Goal: Task Accomplishment & Management: Manage account settings

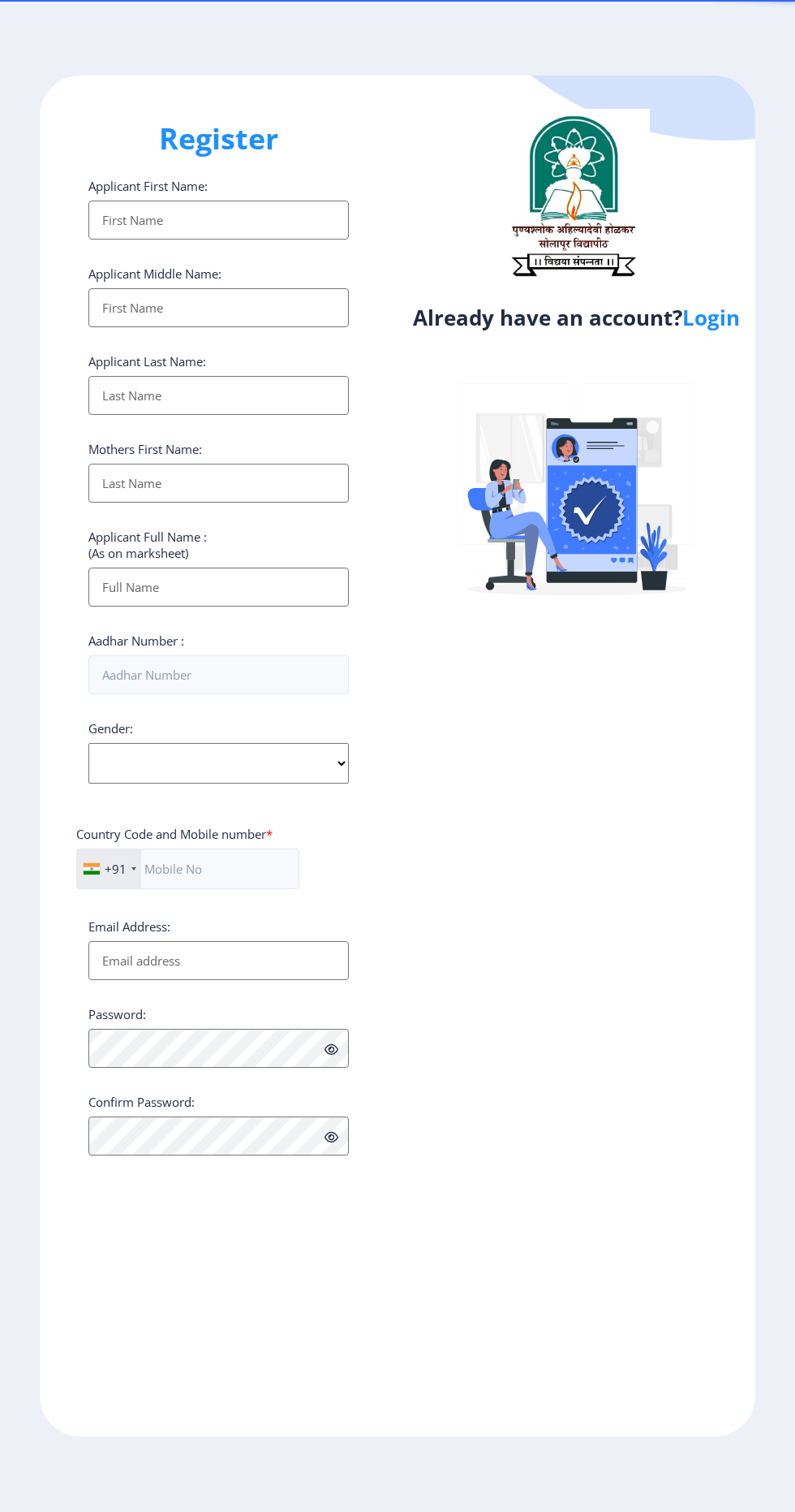
select select
click at [716, 332] on link "Login" at bounding box center [711, 318] width 57 height 30
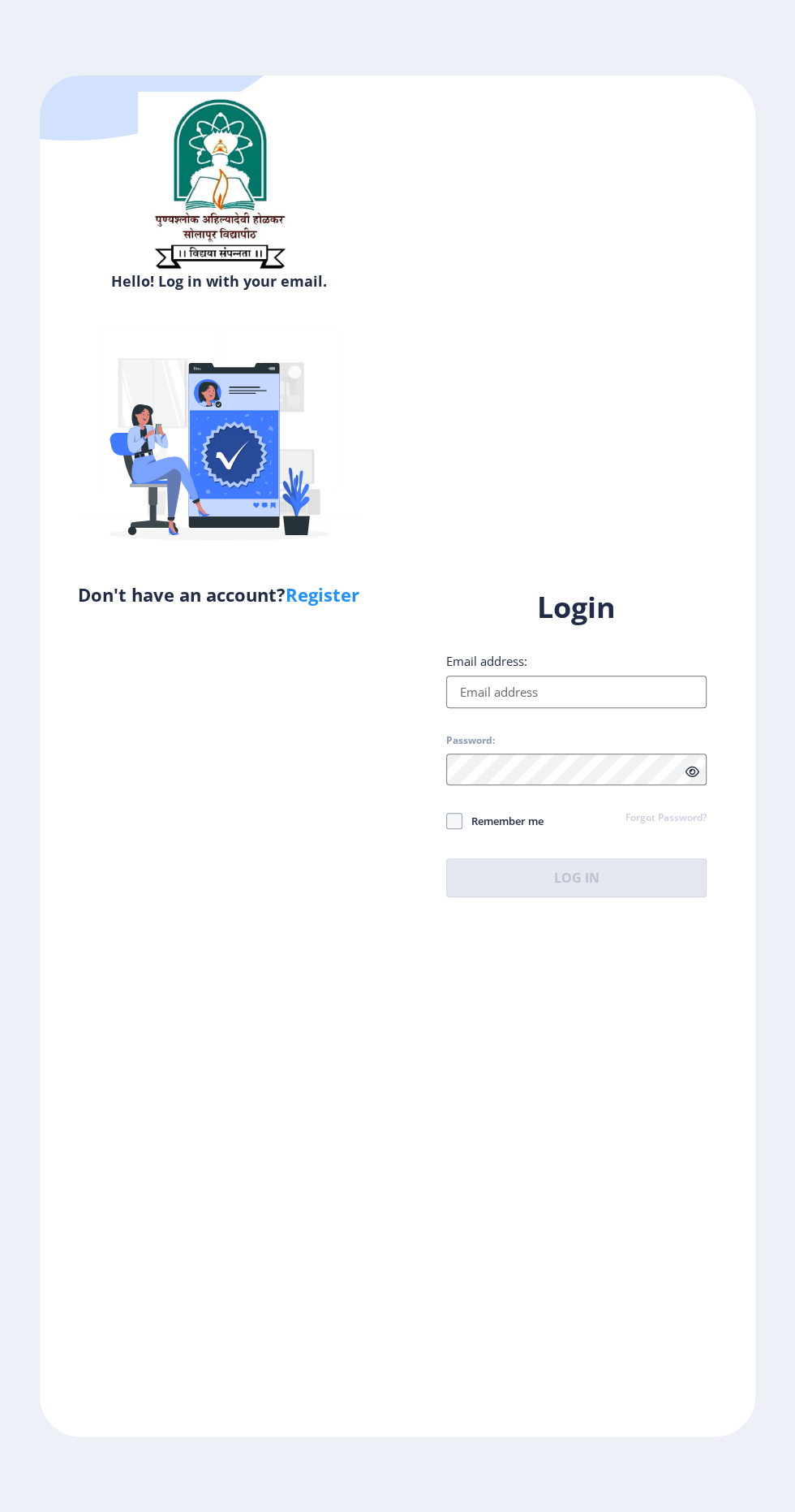
click at [616, 708] on input "Email address:" at bounding box center [576, 691] width 260 height 33
type input "[EMAIL_ADDRESS][DOMAIN_NAME]"
click at [455, 829] on span at bounding box center [454, 820] width 16 height 16
click at [447, 821] on input "Remember me" at bounding box center [446, 821] width 1 height 1
checkbox input "true"
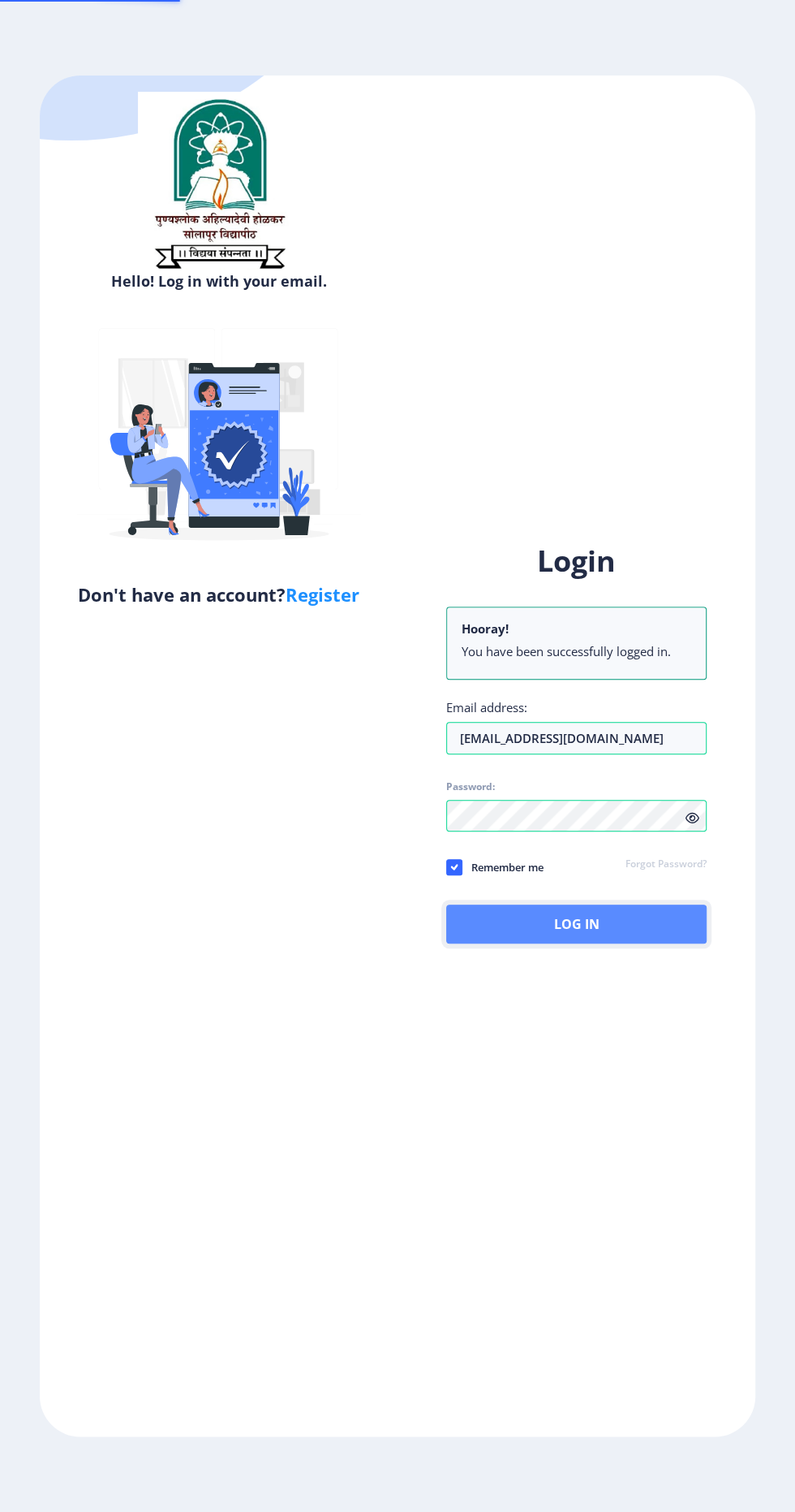
click at [613, 944] on button "Log In" at bounding box center [576, 923] width 260 height 38
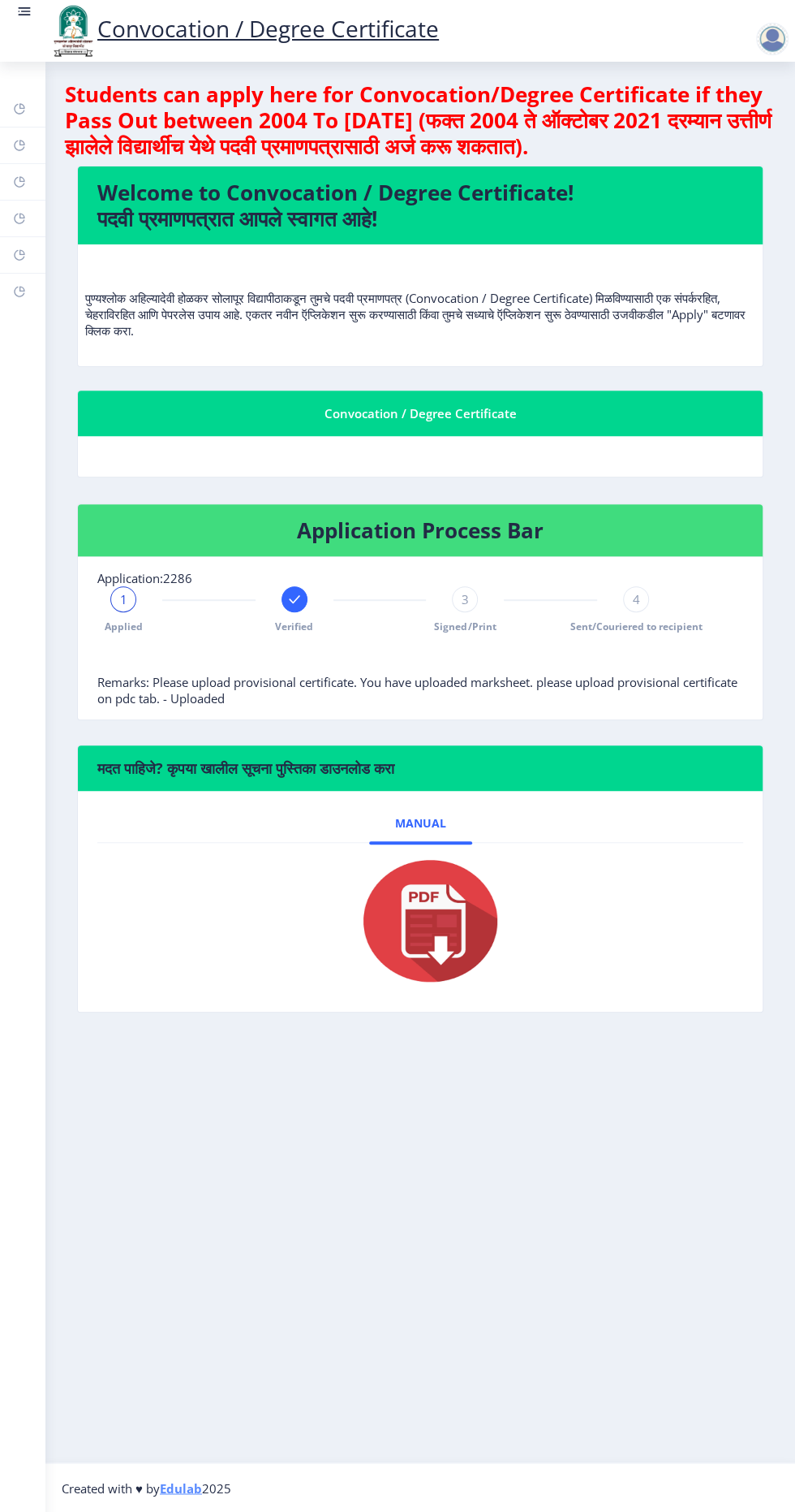
click at [108, 621] on span "Applied" at bounding box center [123, 627] width 38 height 14
click at [20, 217] on rect at bounding box center [19, 218] width 13 height 13
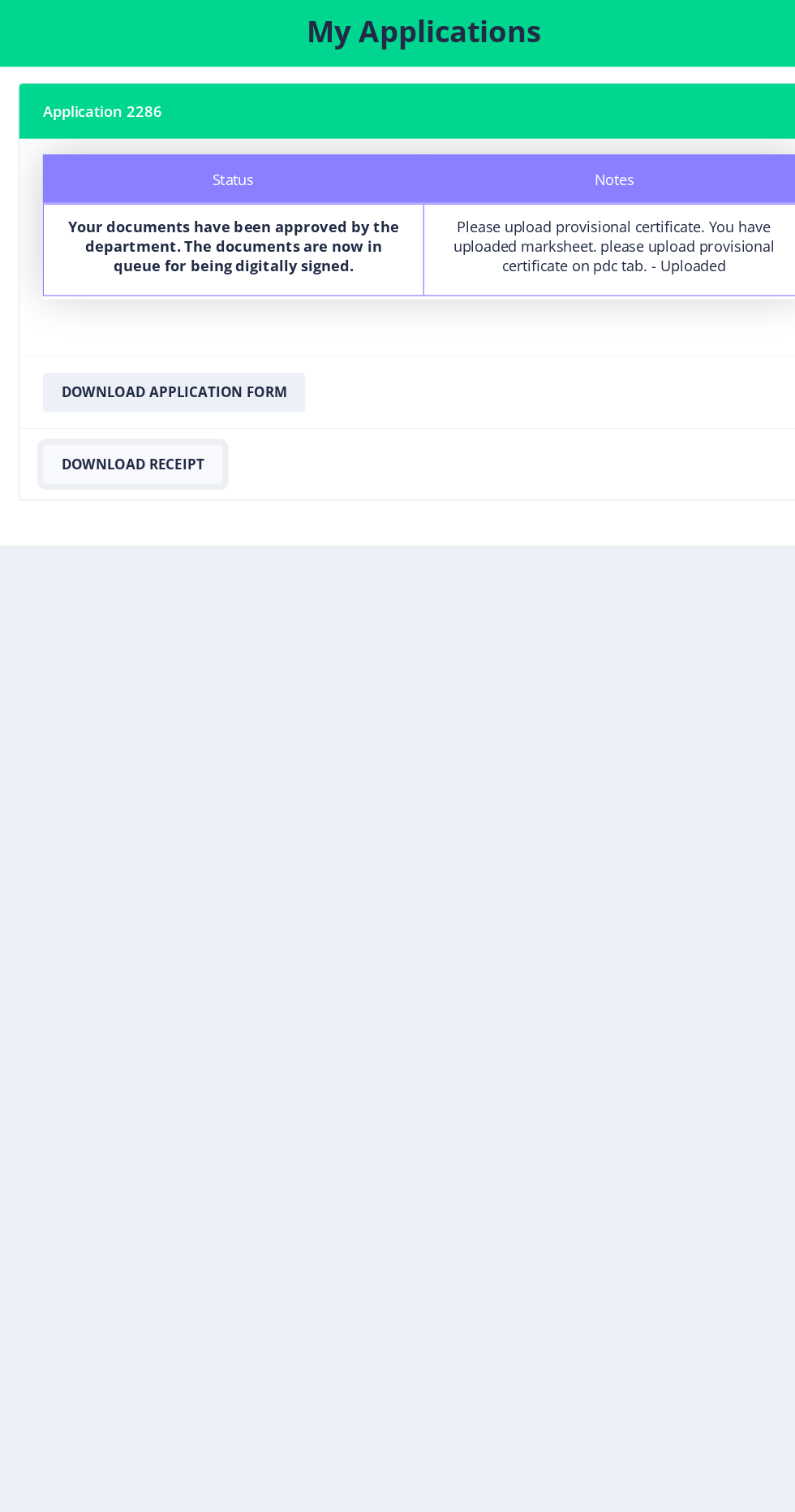
click at [217, 466] on button "Download Receipt" at bounding box center [180, 468] width 149 height 33
click at [284, 404] on button "Download Application Form" at bounding box center [214, 409] width 217 height 33
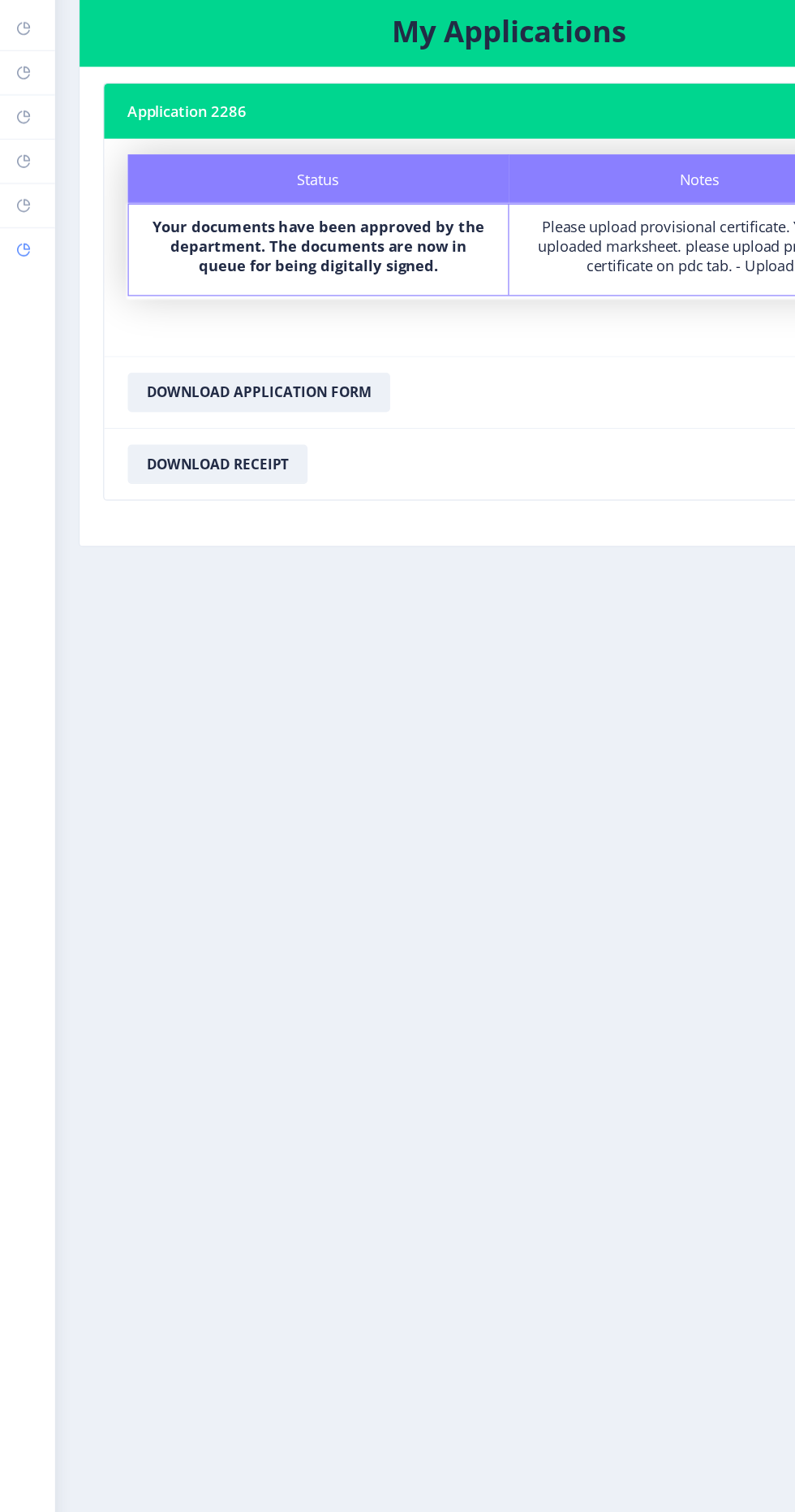
click at [35, 303] on link "Incorrect Certificate" at bounding box center [23, 291] width 45 height 36
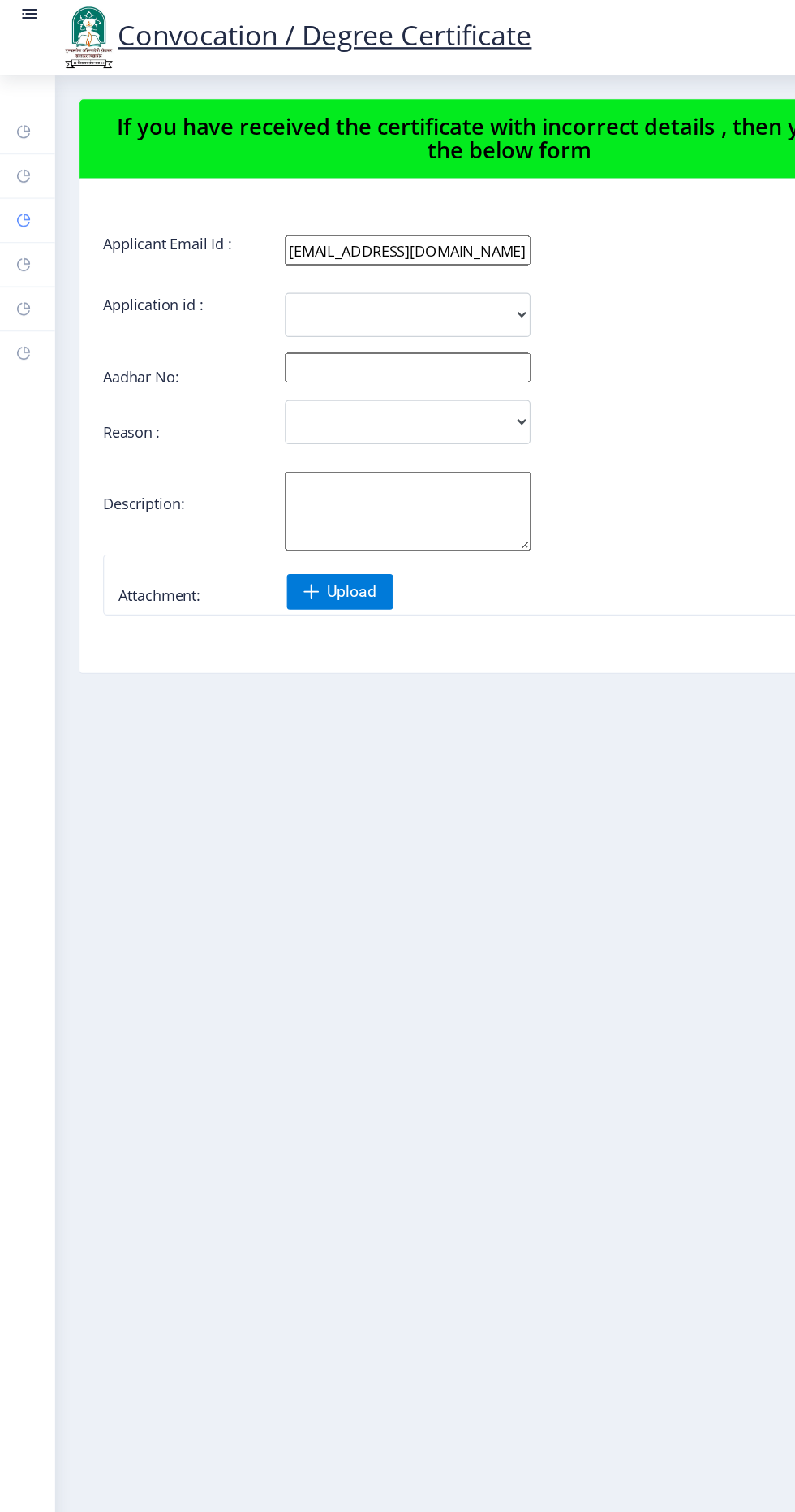
click at [34, 194] on link "Profile" at bounding box center [23, 182] width 45 height 36
select select
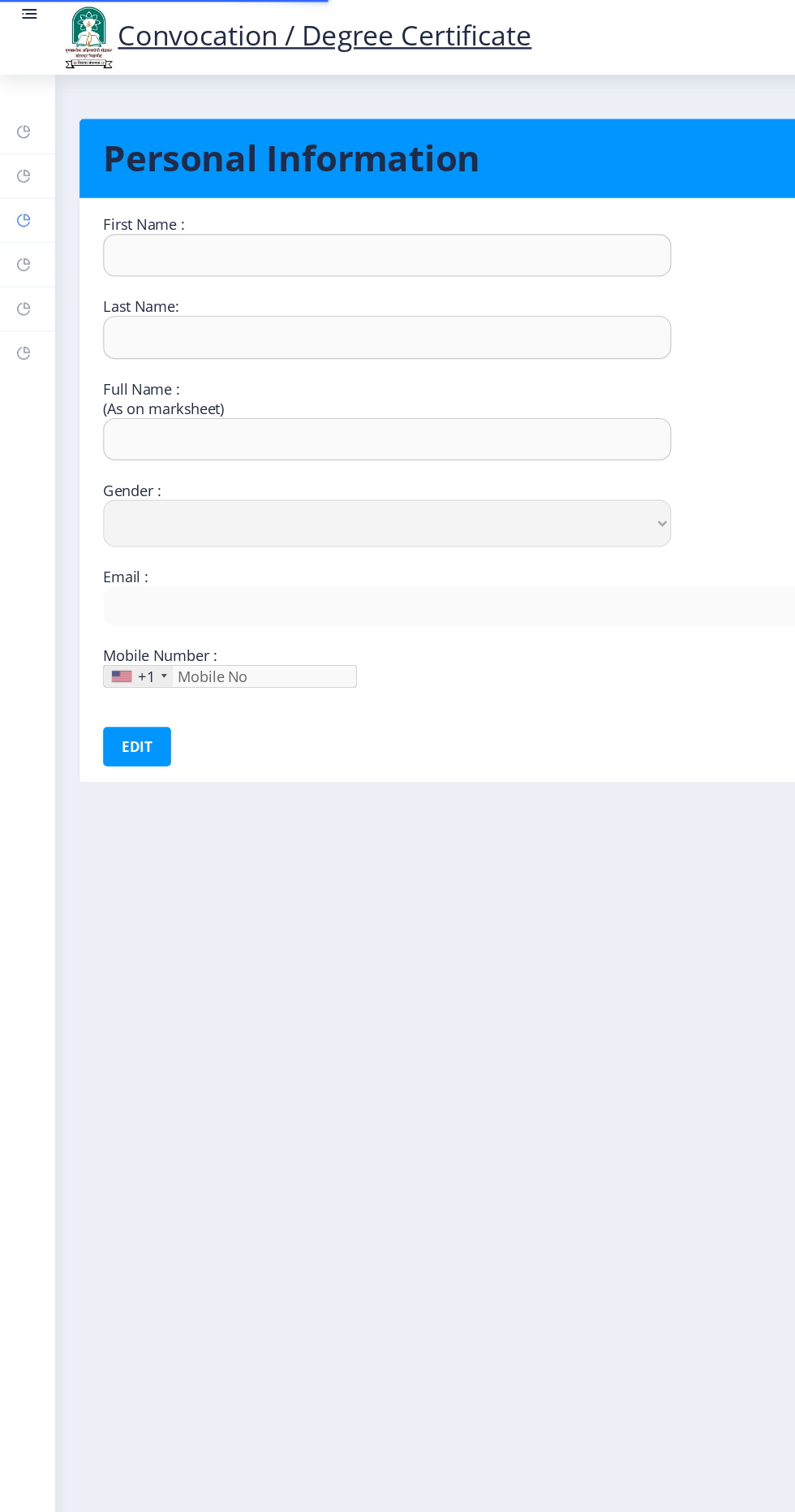
type input "Nitin"
type input "[PERSON_NAME]"
select select "[DEMOGRAPHIC_DATA]"
type input "[EMAIL_ADDRESS][DOMAIN_NAME]"
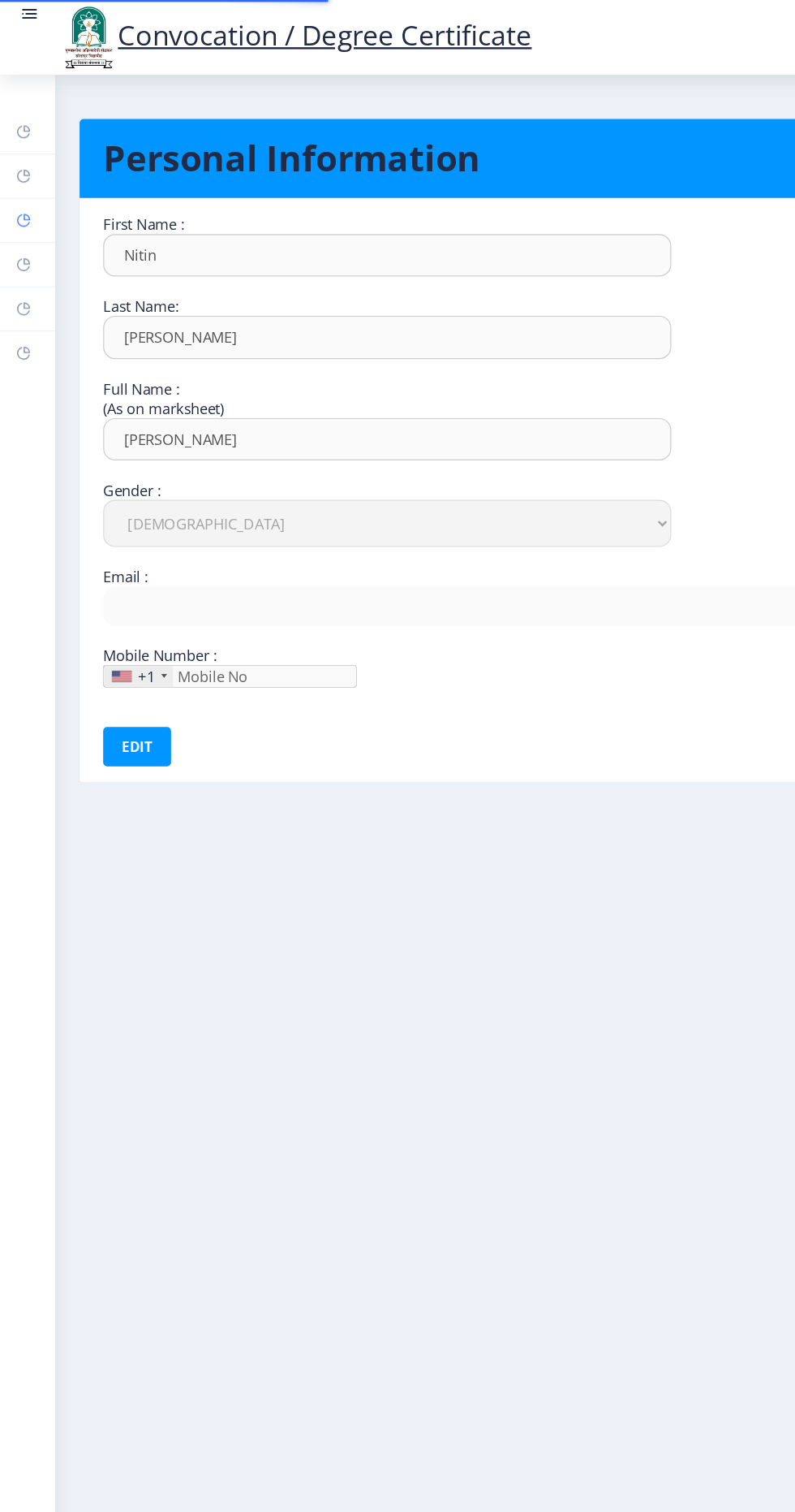
type input "9404027526"
click at [22, 141] on rect at bounding box center [19, 145] width 13 height 13
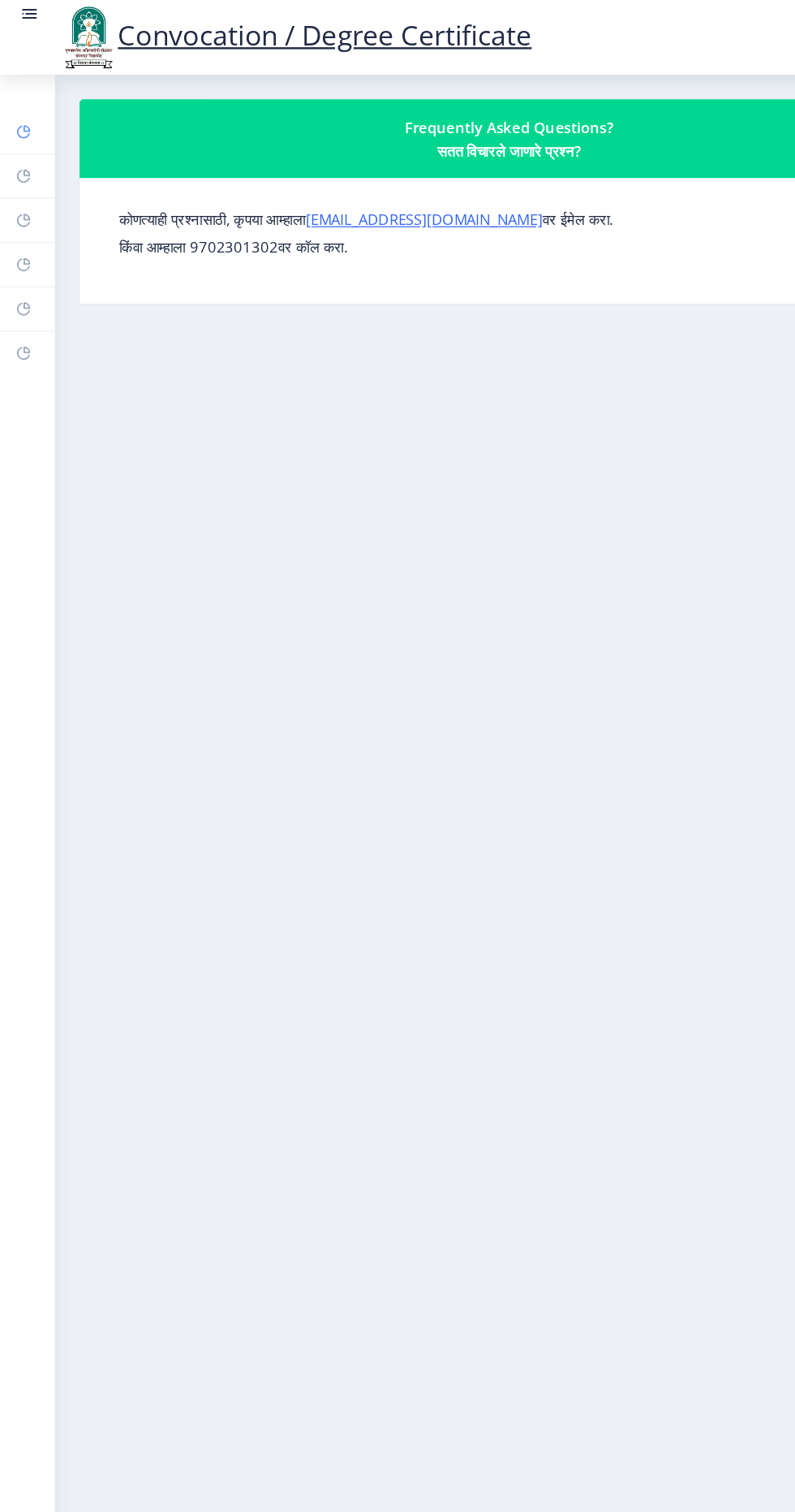
click at [22, 106] on rect at bounding box center [19, 109] width 13 height 13
